Goal: Task Accomplishment & Management: Manage account settings

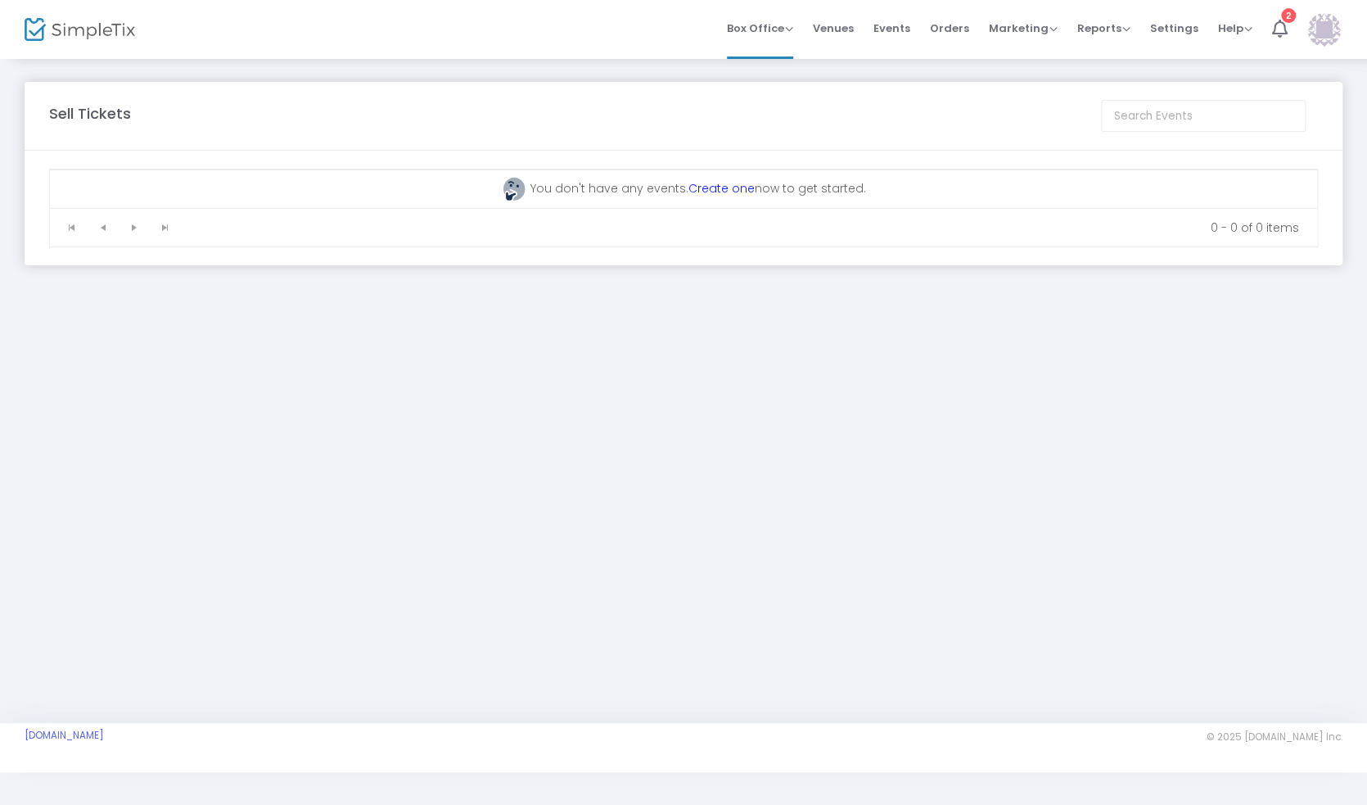
click at [717, 184] on link "Create one" at bounding box center [722, 188] width 66 height 16
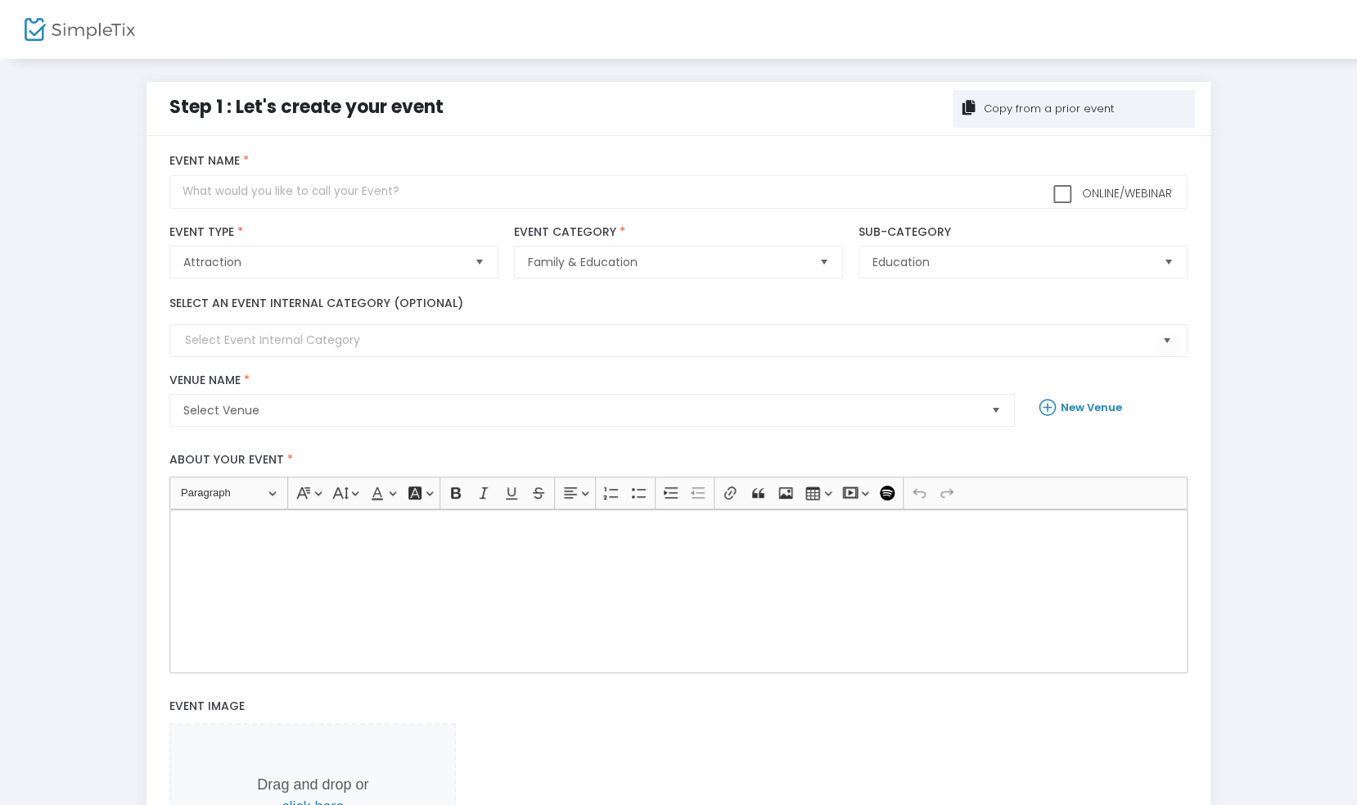
click at [56, 8] on div at bounding box center [65, 29] width 80 height 59
click at [46, 20] on img at bounding box center [80, 30] width 111 height 24
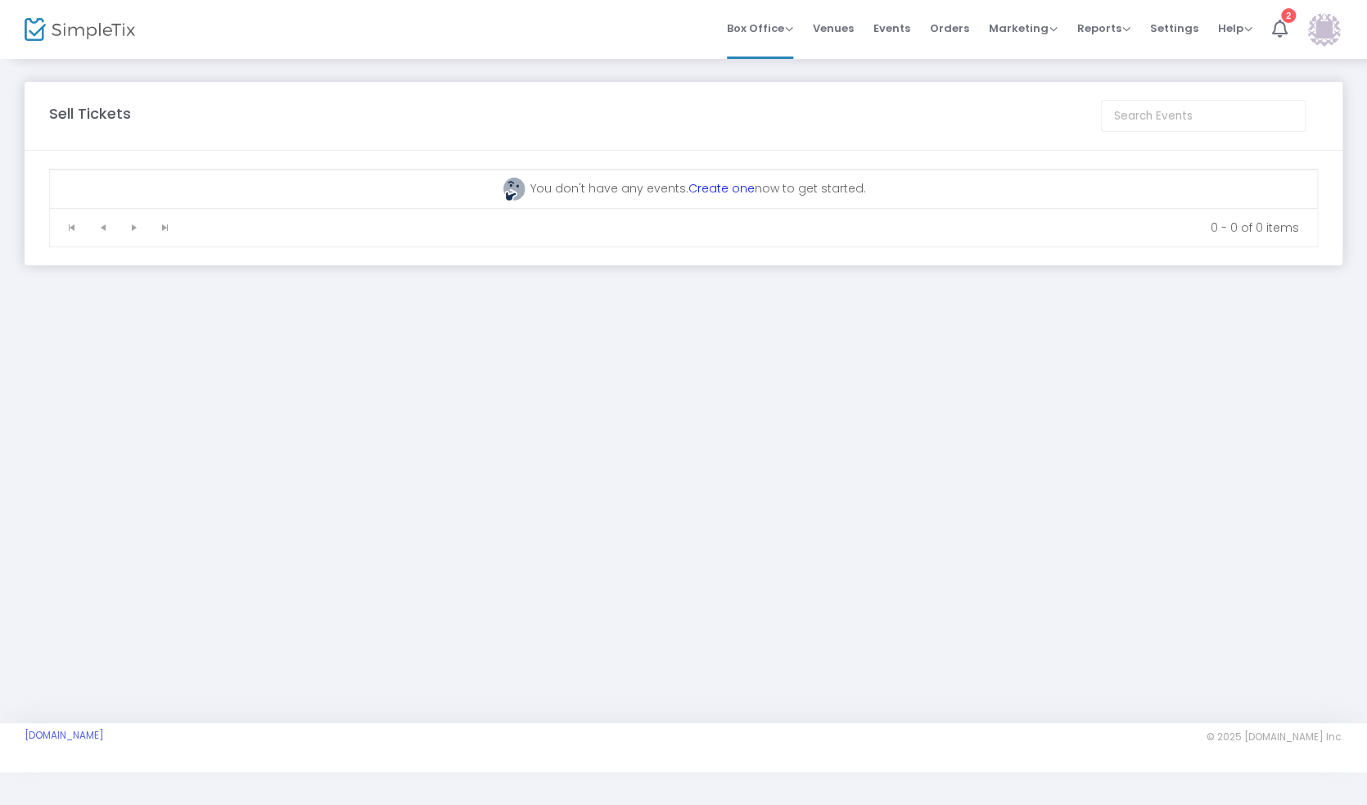
click at [96, 32] on img at bounding box center [80, 30] width 111 height 24
click at [836, 32] on span "Venues" at bounding box center [833, 28] width 41 height 42
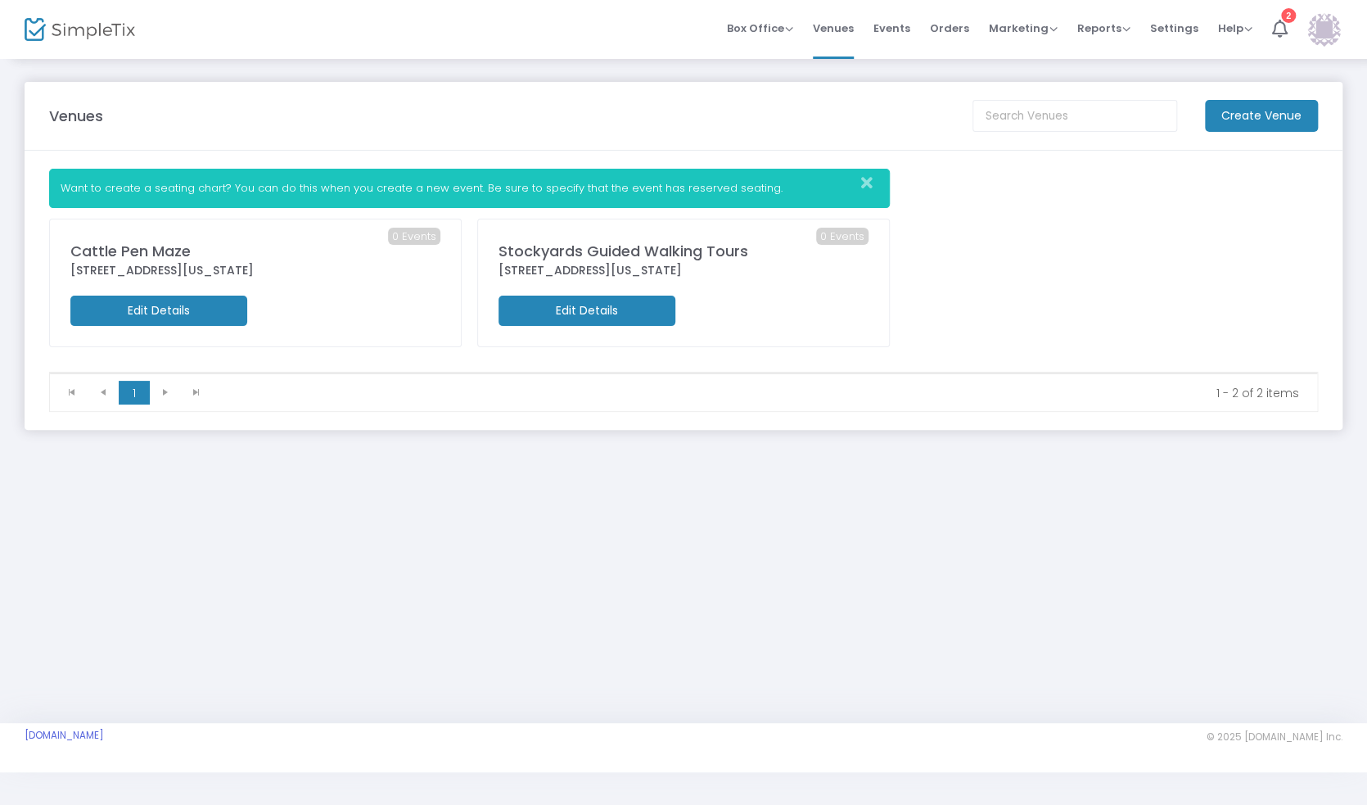
click at [645, 264] on div "145 East Exchange Avenue, Fort Worth, Texas" at bounding box center [684, 270] width 370 height 17
click at [638, 314] on m-button "Edit Details" at bounding box center [587, 311] width 177 height 30
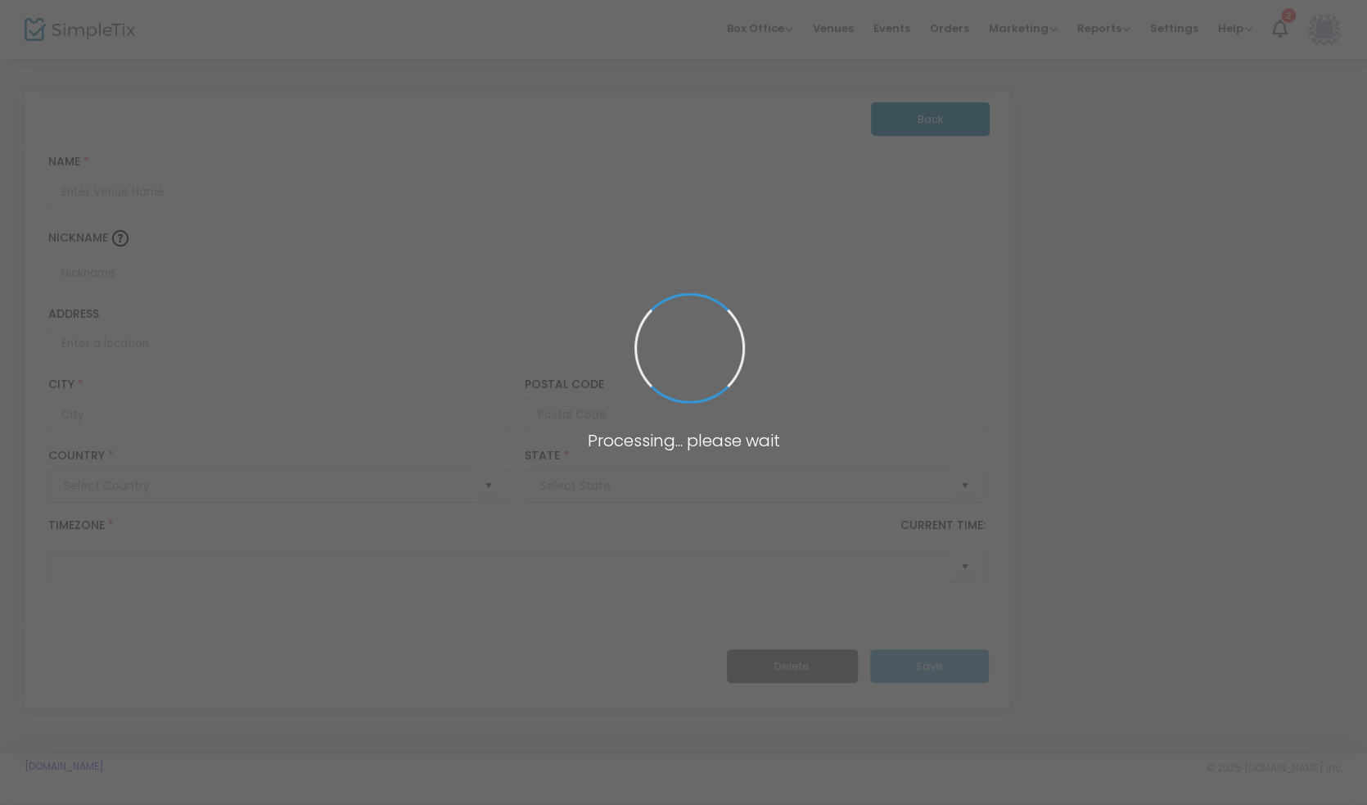
type input "Pakistan"
type input "Stockyards Guided Walking Tours"
type input "145 East Exchange Avenue"
type input "Fort Worth"
type input "76164"
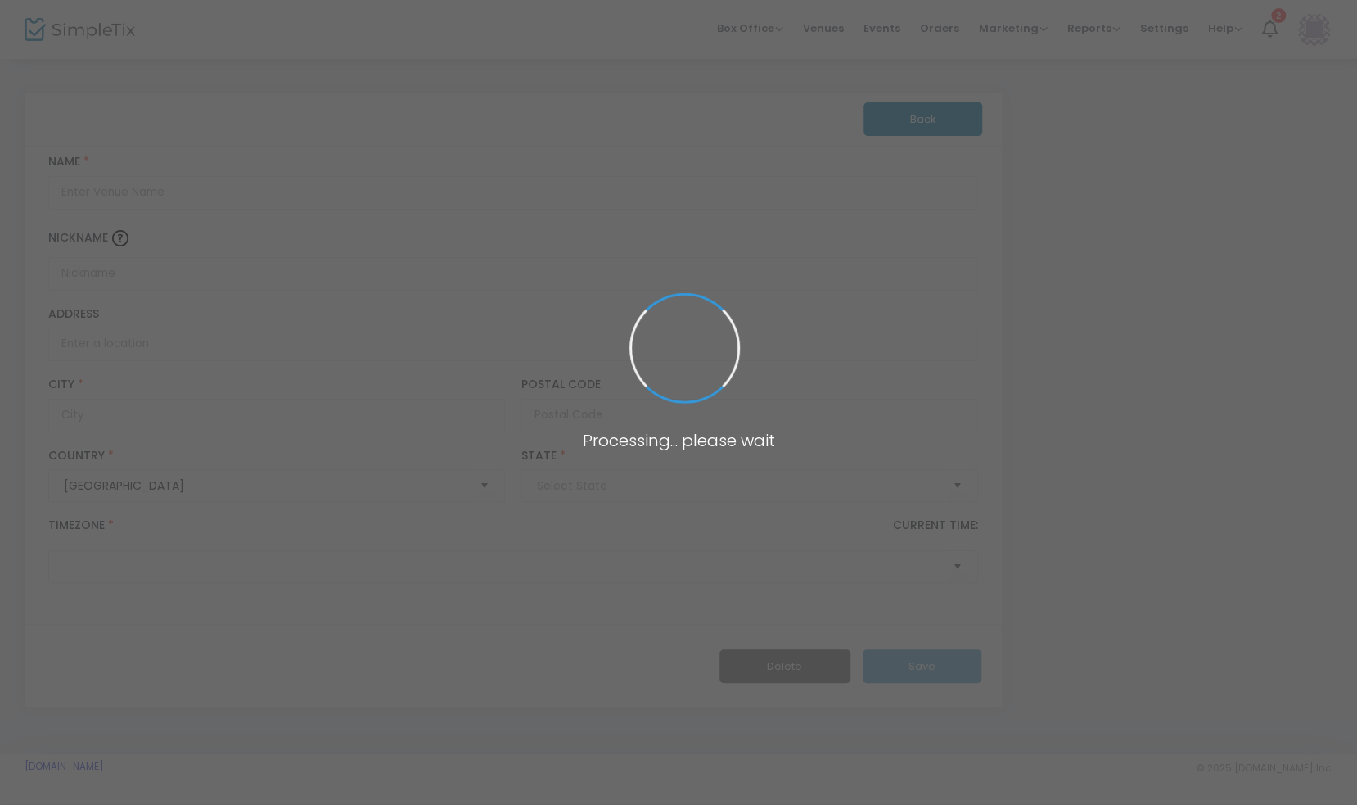
type input "United States"
type input "(UTC-06:00) Central Time (US & Canada)"
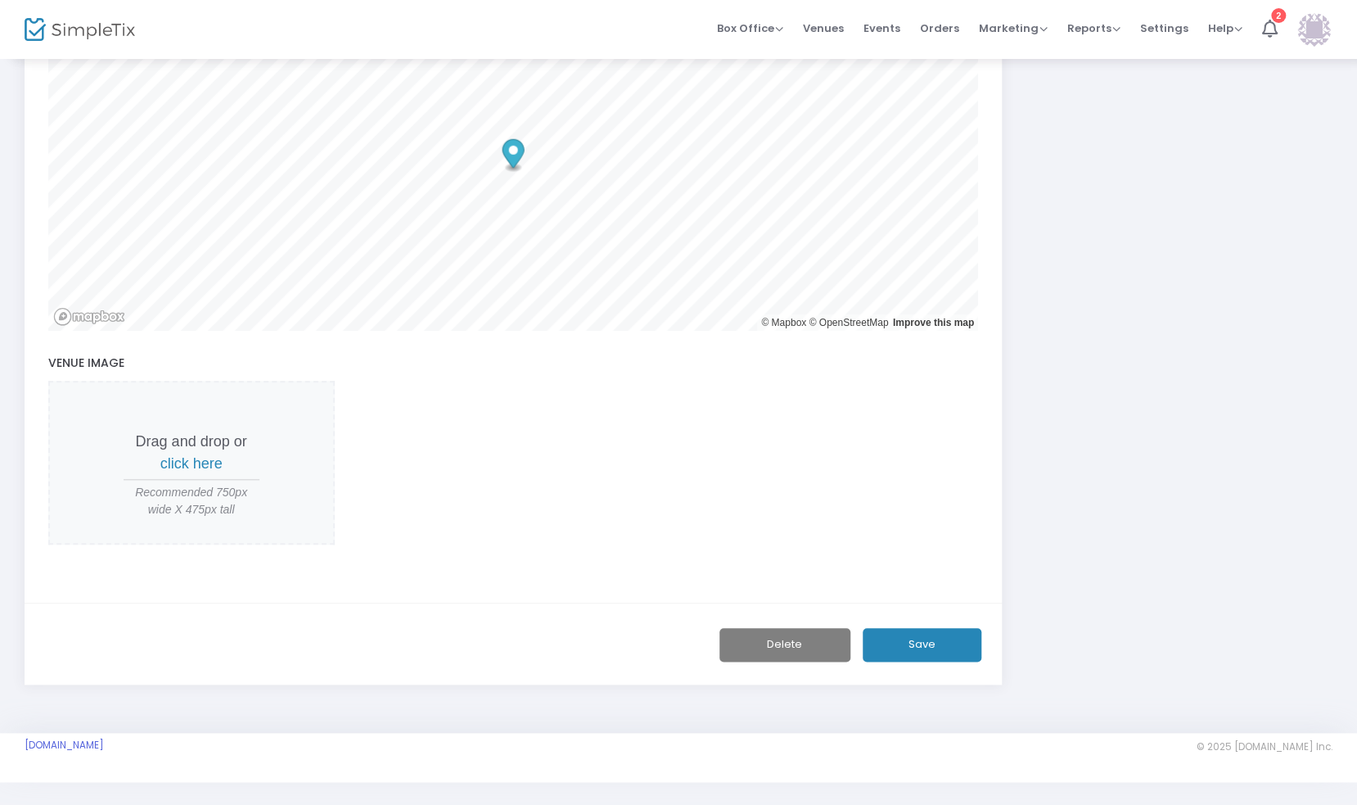
scroll to position [635, 0]
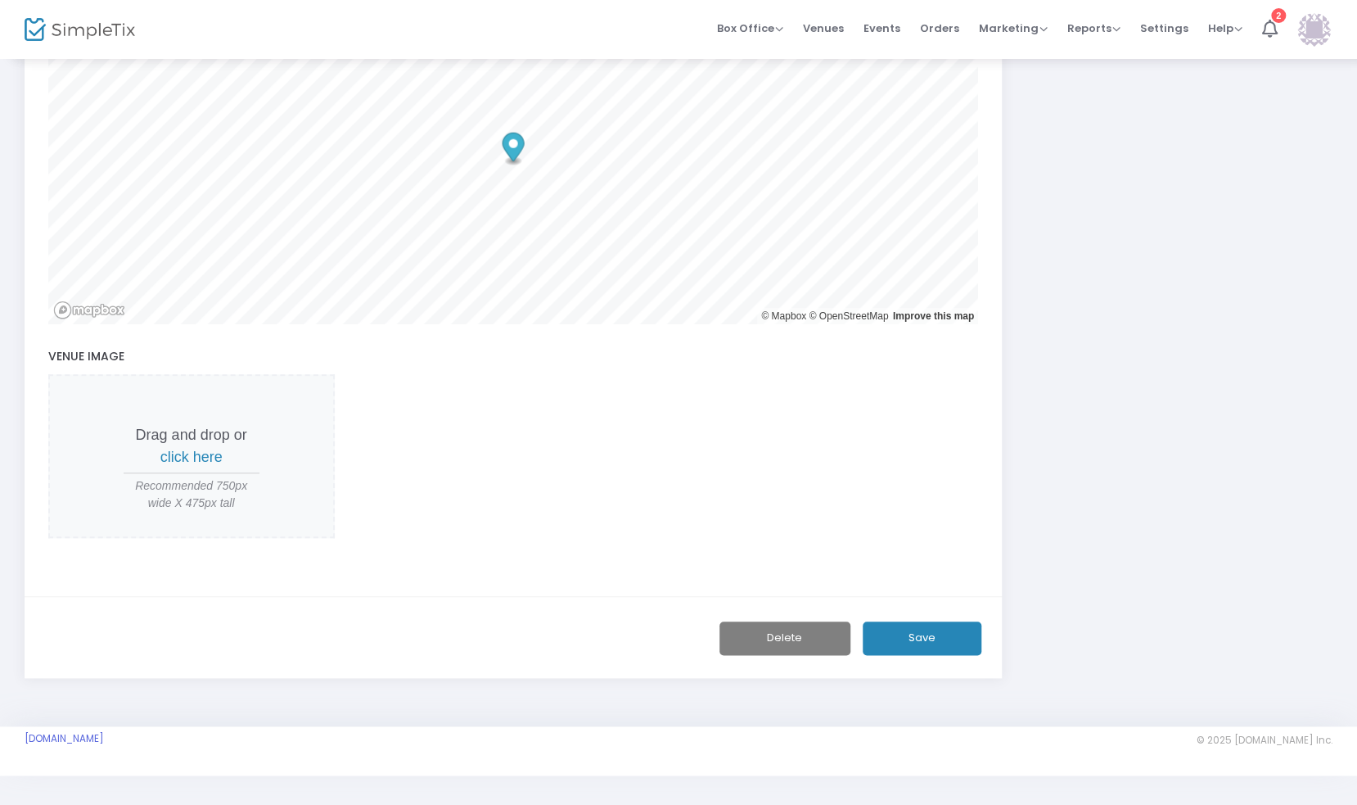
click at [907, 635] on button "Save" at bounding box center [922, 638] width 119 height 34
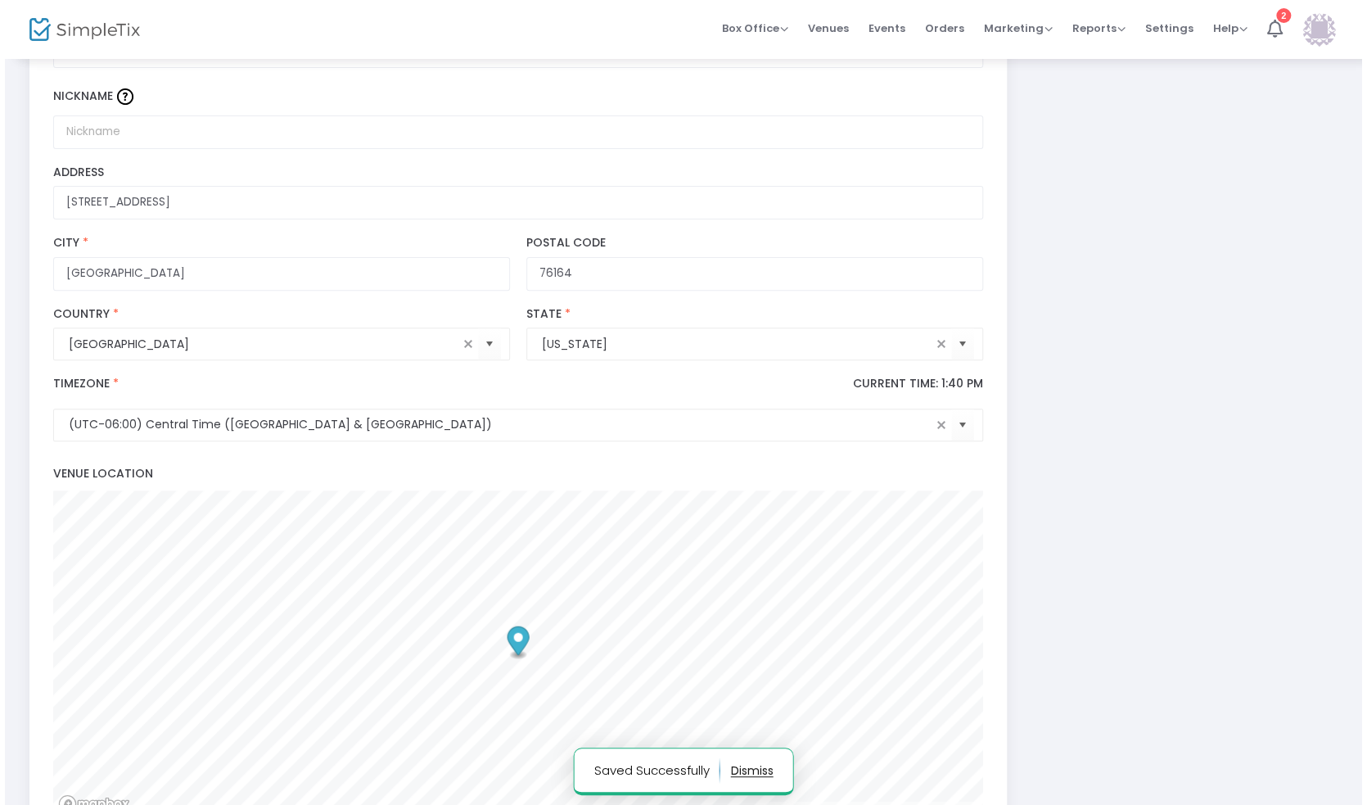
scroll to position [0, 0]
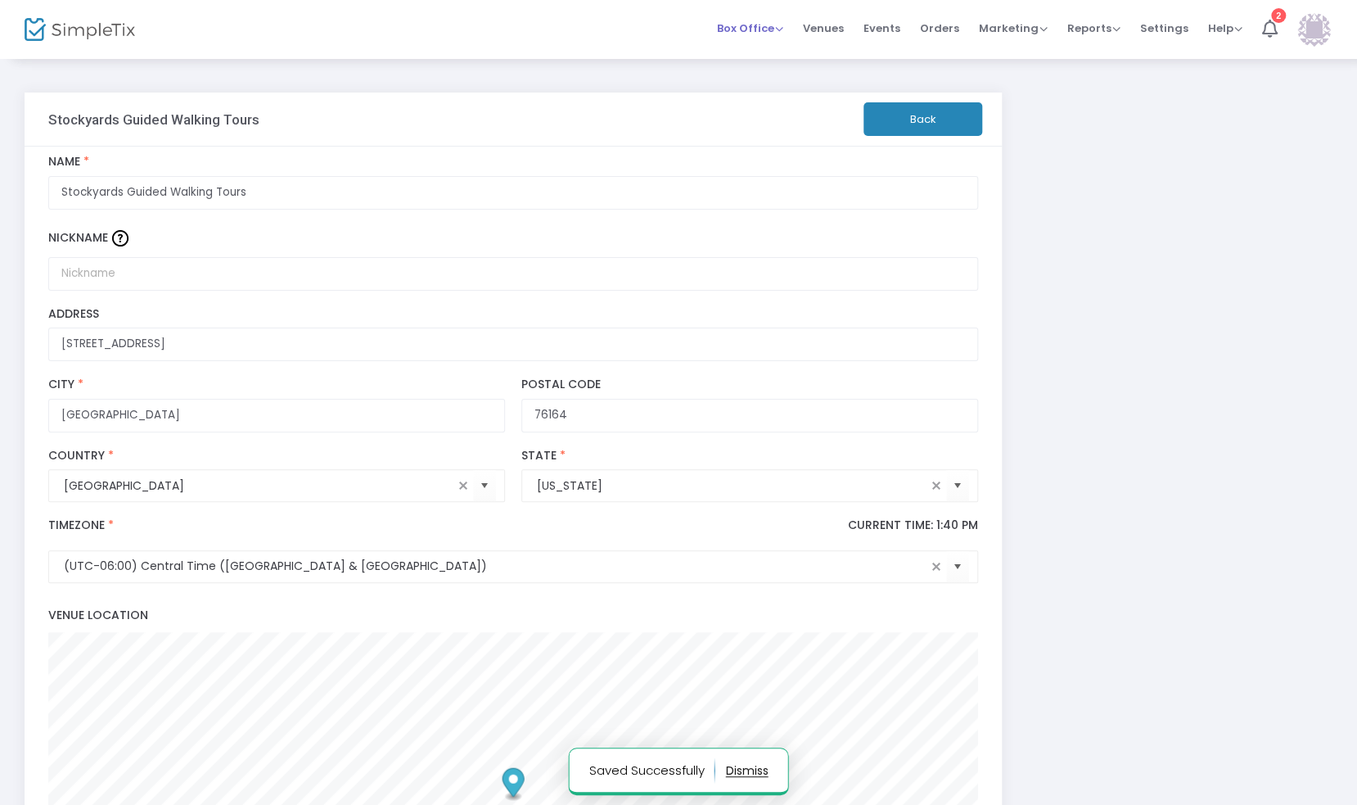
click at [739, 25] on span "Box Office" at bounding box center [750, 28] width 66 height 16
click at [760, 65] on li "Sell Tickets" at bounding box center [775, 55] width 117 height 32
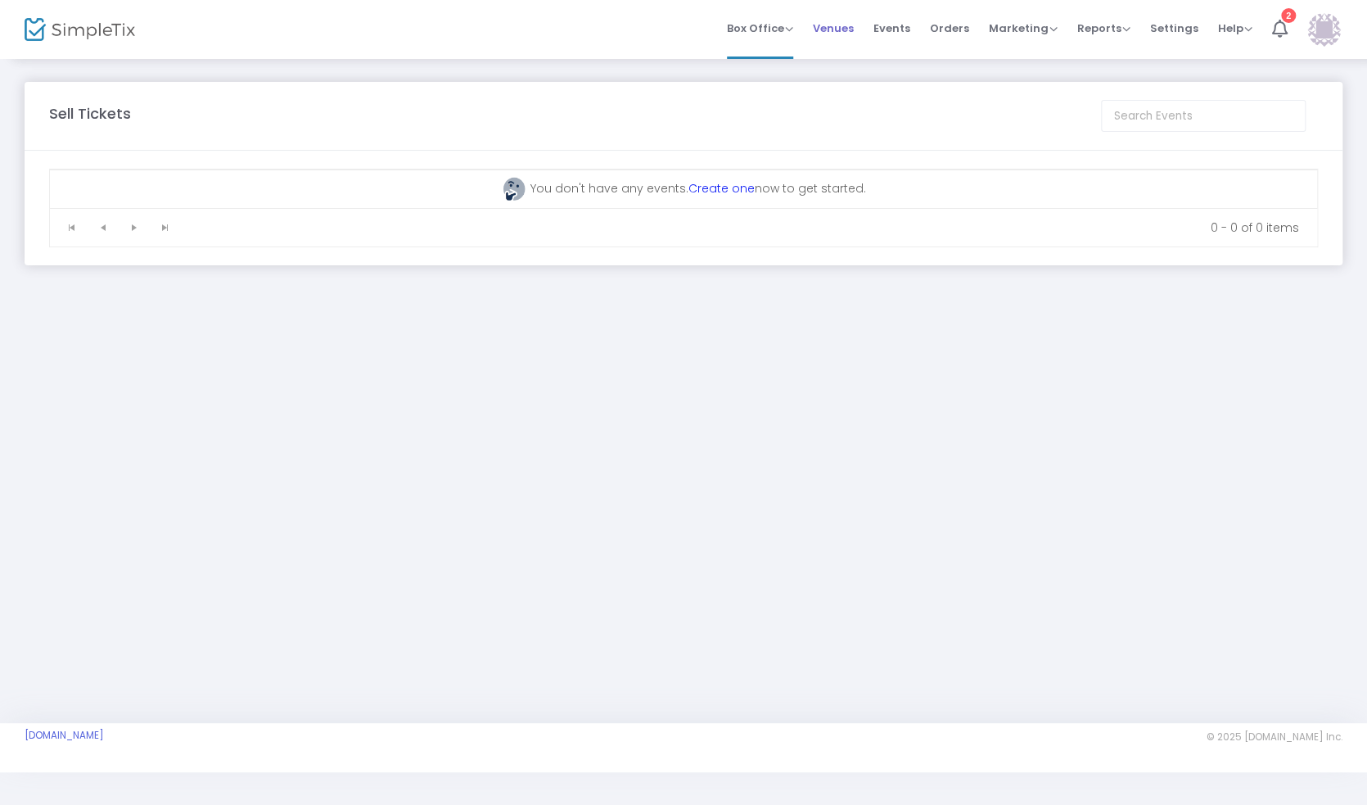
click at [817, 31] on li "Venues" at bounding box center [833, 29] width 61 height 59
click at [884, 36] on span "Events" at bounding box center [892, 28] width 37 height 42
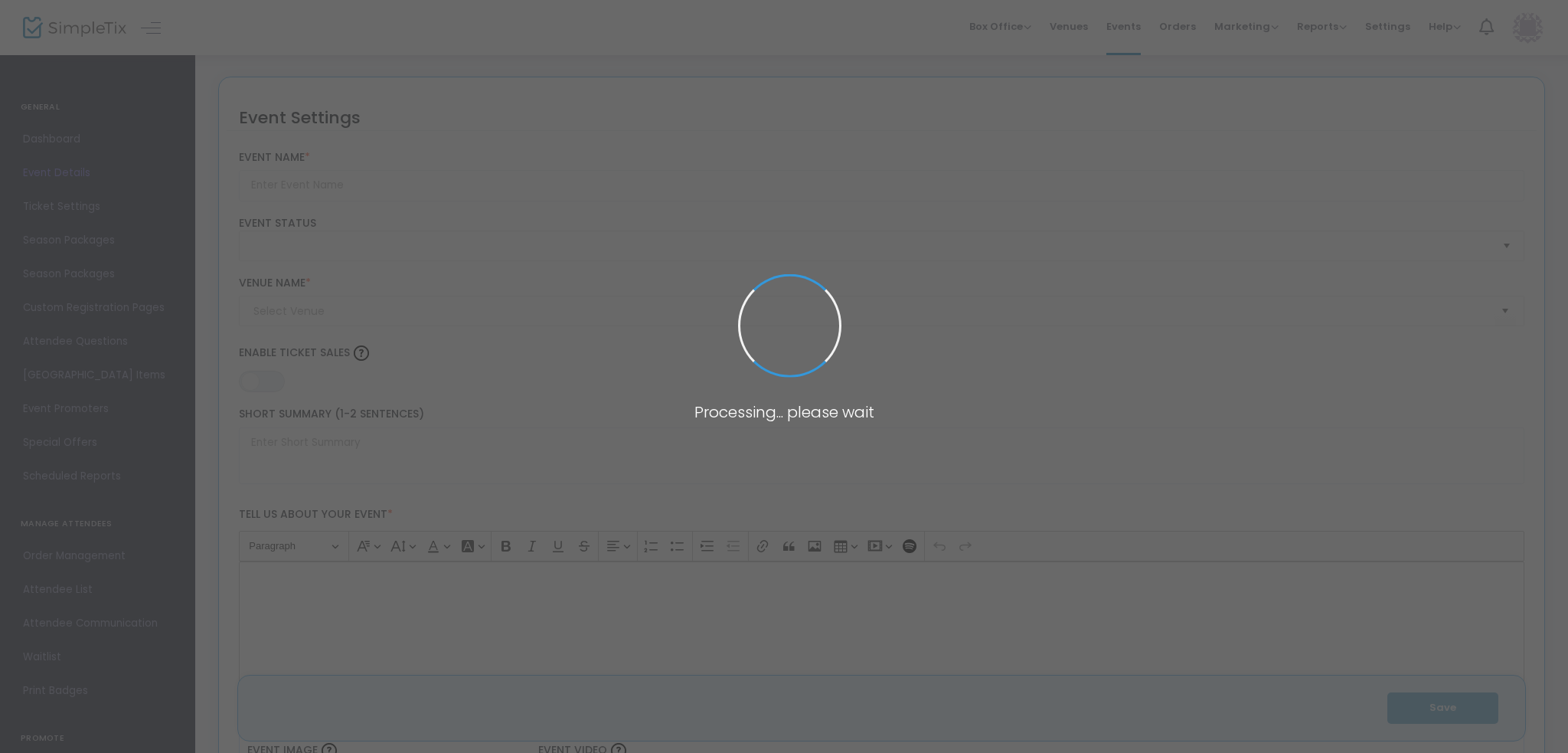
type input "Stockyards Walking Guided Tours"
type textarea "Stockyards Guided Walking Tours Immerse yourself in the rich history and vibran…"
type input "Buy Tickets"
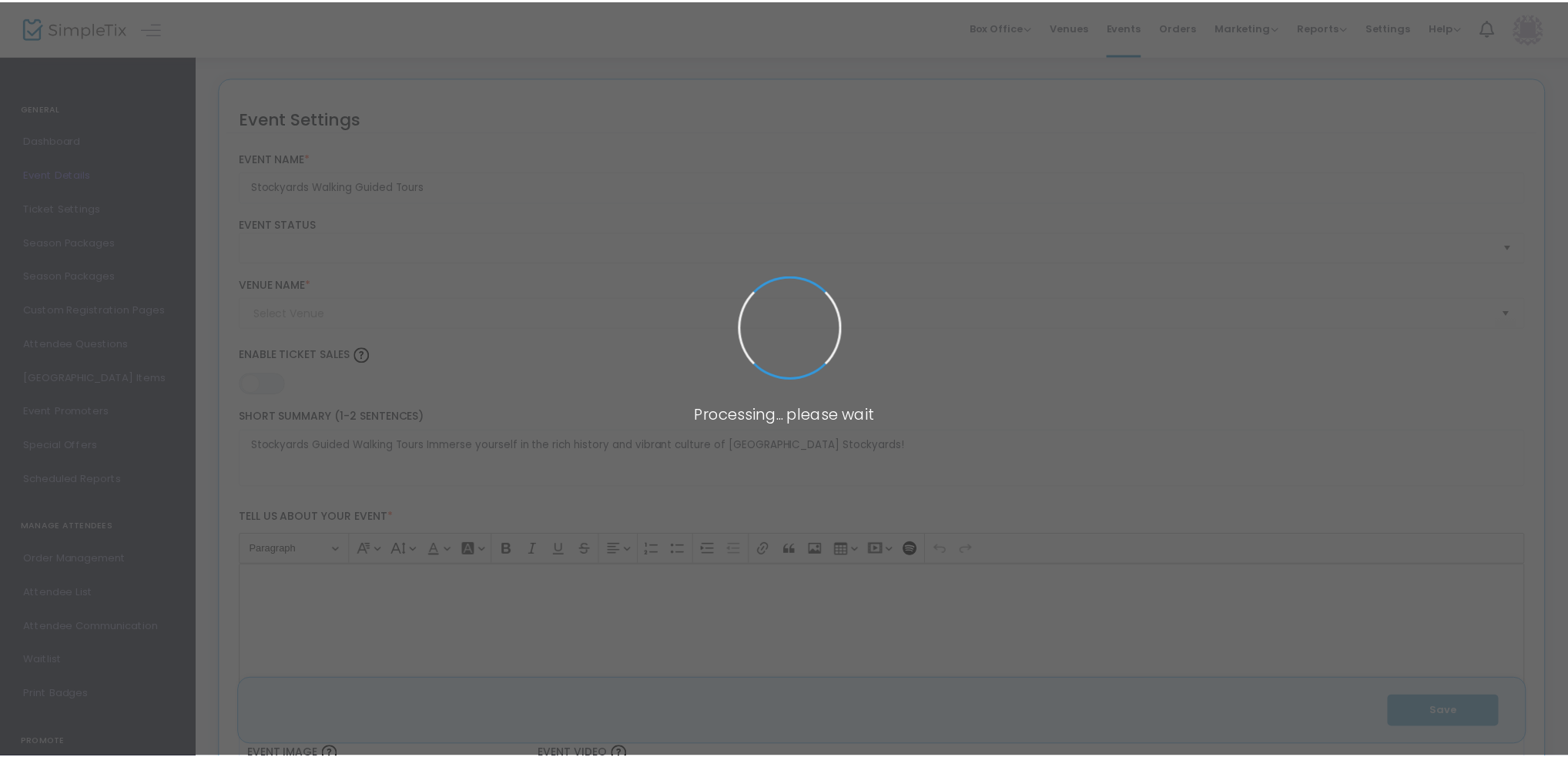
scroll to position [77, 0]
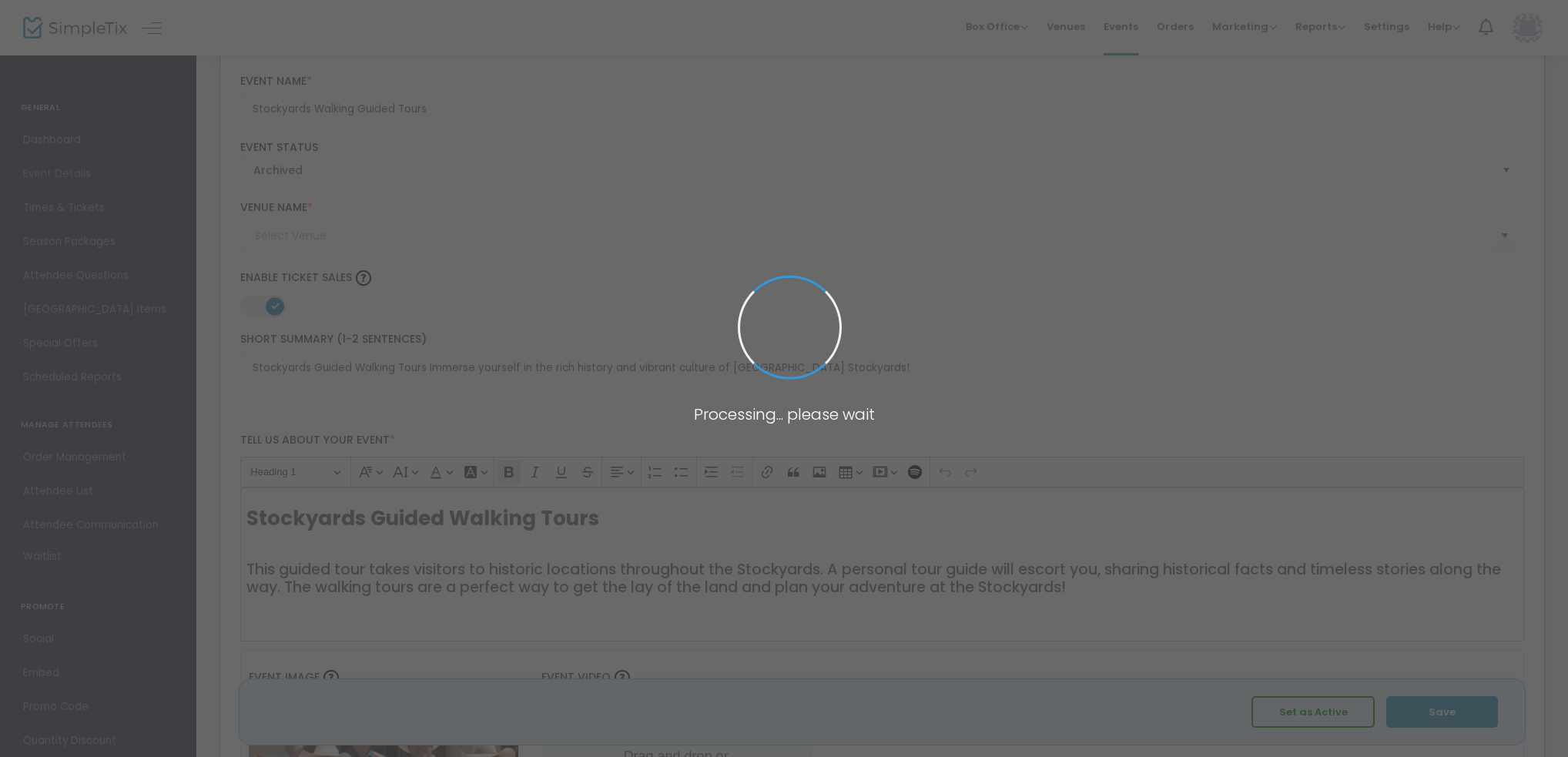
type input "Stockyards Guided Walking Tours"
